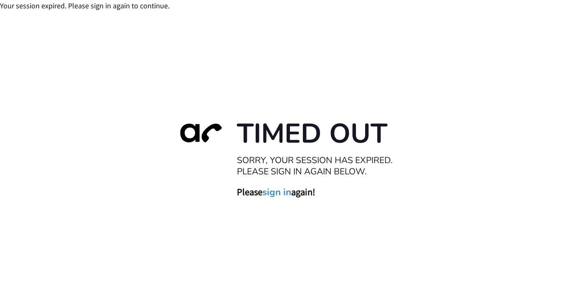
click at [279, 194] on link "sign in" at bounding box center [276, 193] width 29 height 12
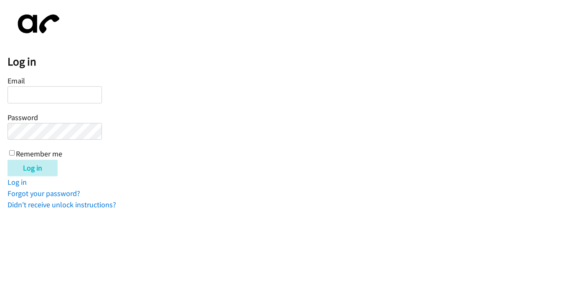
click at [77, 85] on div "Email Password Remember me" at bounding box center [55, 116] width 94 height 85
click at [68, 91] on input "Email" at bounding box center [55, 94] width 94 height 17
type input "kevin+lendingpoint@autoreach.io"
click at [8, 160] on input "Log in" at bounding box center [33, 168] width 50 height 17
